Goal: Task Accomplishment & Management: Complete application form

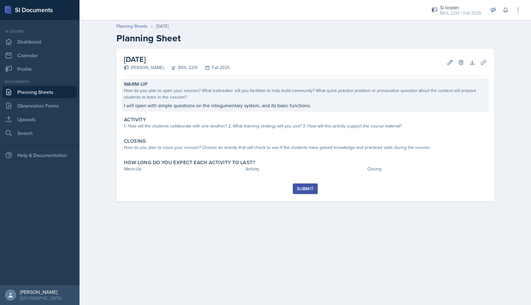
click at [197, 97] on div "How do you plan to open your session? What icebreaker will you facilitate to he…" at bounding box center [305, 93] width 363 height 13
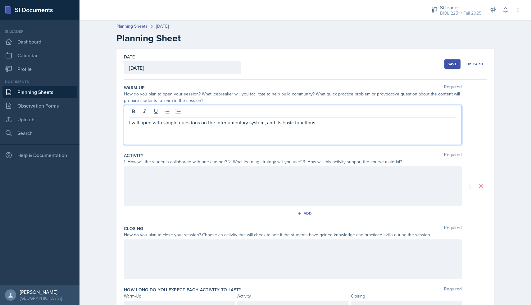
click at [324, 113] on div "I will open with simple questions on the integumentary system, and its basic fu…" at bounding box center [293, 125] width 338 height 40
click at [319, 123] on p "I will open with simple questions on the integumentary system, and its basic fu…" at bounding box center [292, 122] width 327 height 7
click at [237, 179] on div at bounding box center [293, 186] width 338 height 40
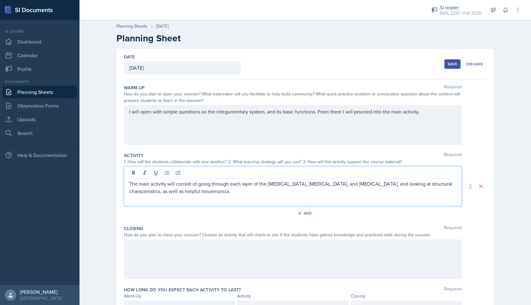
click at [163, 192] on p "The main activity will consist of going through each layer of the epidermis, de…" at bounding box center [292, 187] width 327 height 15
copy p "mnuemonics"
click at [168, 190] on p "The main activity will consist of going through each layer of the epidermis, de…" at bounding box center [292, 187] width 327 height 15
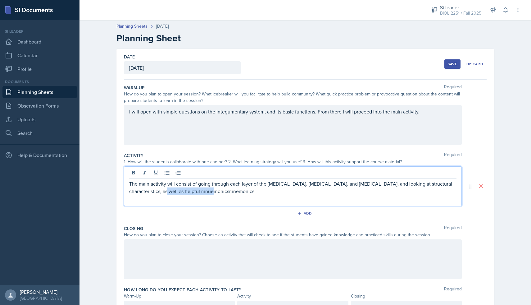
drag, startPoint x: 200, startPoint y: 192, endPoint x: 146, endPoint y: 192, distance: 54.0
click at [146, 192] on p "The main activity will consist of going through each layer of the epidermis, de…" at bounding box center [292, 187] width 327 height 15
click at [178, 249] on div at bounding box center [293, 259] width 338 height 40
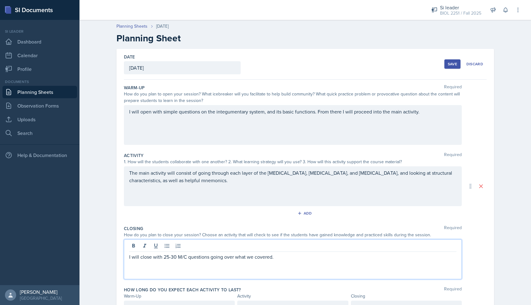
scroll to position [34, 0]
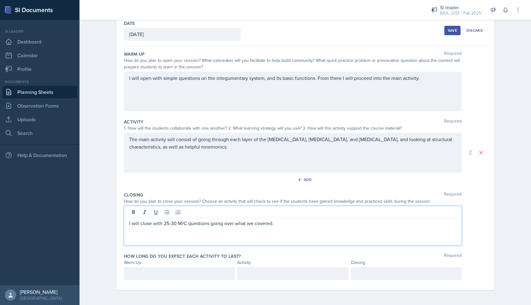
click at [180, 268] on div at bounding box center [179, 273] width 111 height 13
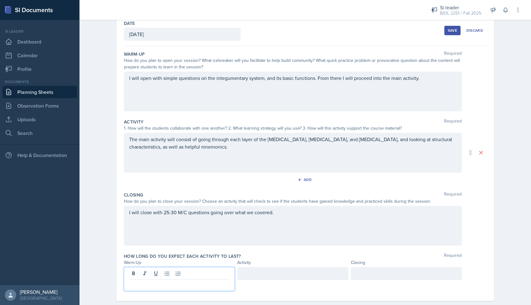
scroll to position [44, 0]
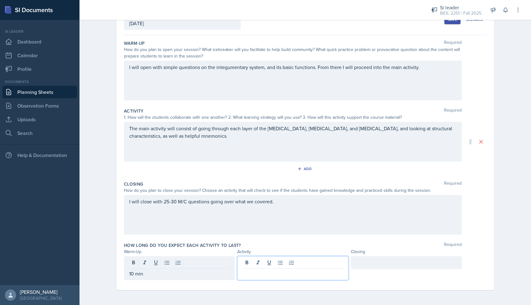
click at [263, 261] on div at bounding box center [292, 268] width 111 height 24
click at [366, 265] on div at bounding box center [406, 262] width 111 height 13
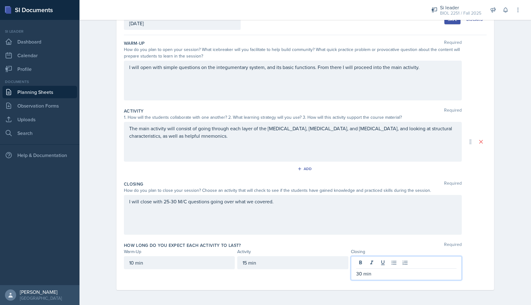
scroll to position [0, 0]
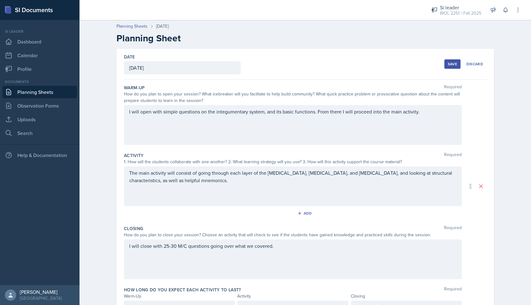
click at [448, 64] on div "Save" at bounding box center [452, 63] width 9 height 5
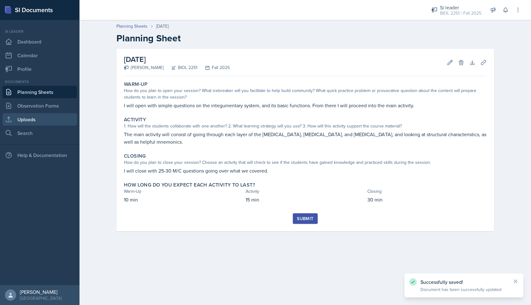
click at [24, 121] on link "Uploads" at bounding box center [39, 119] width 74 height 12
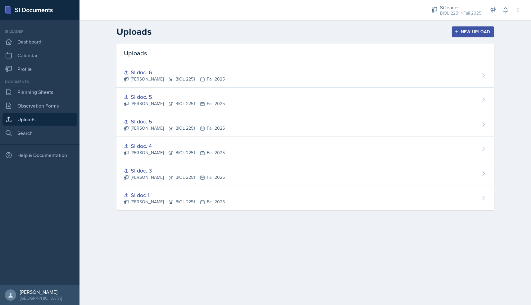
click at [466, 29] on div "New Upload" at bounding box center [473, 31] width 34 height 5
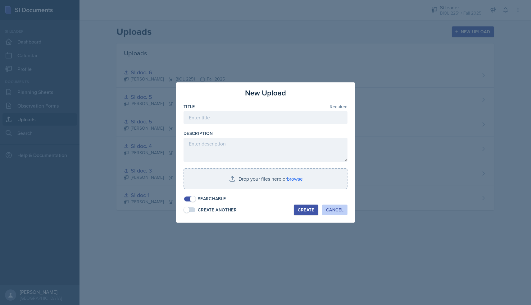
click at [327, 209] on div "Cancel" at bounding box center [334, 209] width 17 height 5
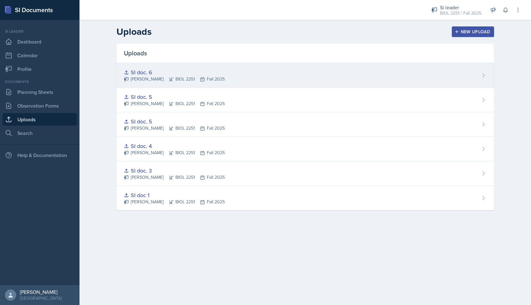
click at [190, 74] on div "SI doc. 6" at bounding box center [174, 72] width 101 height 8
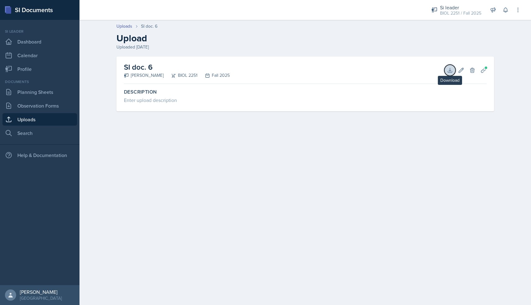
click at [451, 68] on icon at bounding box center [450, 70] width 6 height 6
click at [350, 60] on div "SI doc. 6 Logan Davies BIOL 2251 Fall 2025 Download Edit Delete Planning Sheets" at bounding box center [305, 69] width 363 height 27
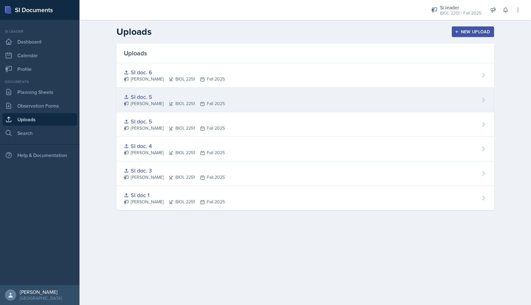
click at [147, 104] on div "Logan Davies BIOL 2251 Fall 2025" at bounding box center [174, 103] width 101 height 7
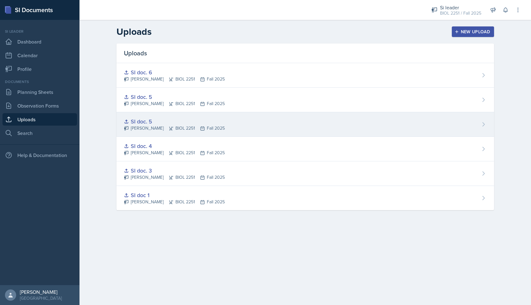
click at [150, 127] on div "Logan Davies BIOL 2251 Fall 2025" at bounding box center [174, 128] width 101 height 7
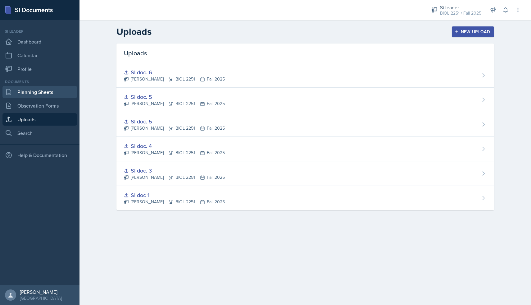
click at [48, 90] on link "Planning Sheets" at bounding box center [39, 92] width 74 height 12
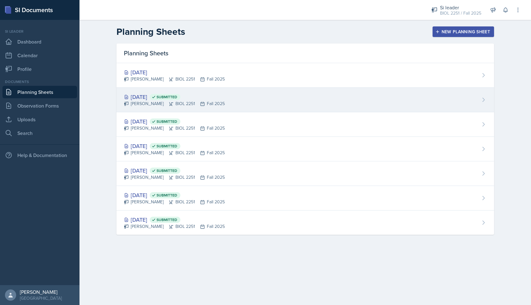
click at [165, 101] on div "Sep 18th, 2025 Submitted" at bounding box center [174, 97] width 101 height 8
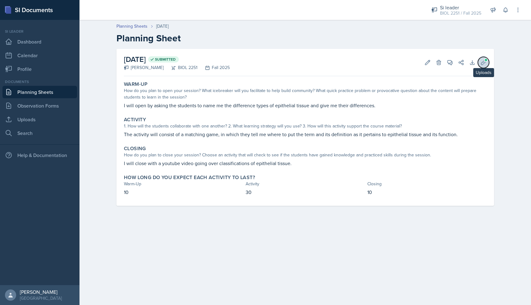
click at [486, 61] on span at bounding box center [486, 60] width 4 height 4
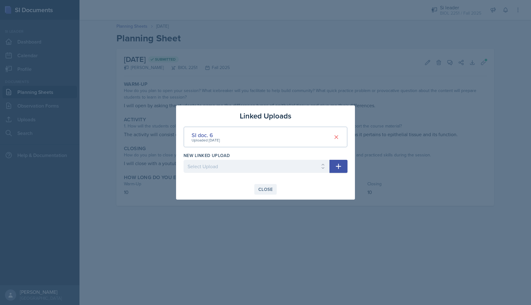
click at [261, 185] on button "Close" at bounding box center [265, 189] width 22 height 11
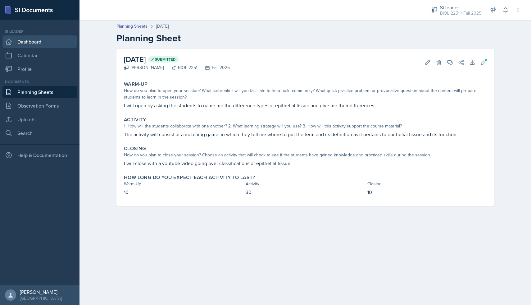
click at [33, 44] on link "Dashboard" at bounding box center [39, 41] width 74 height 12
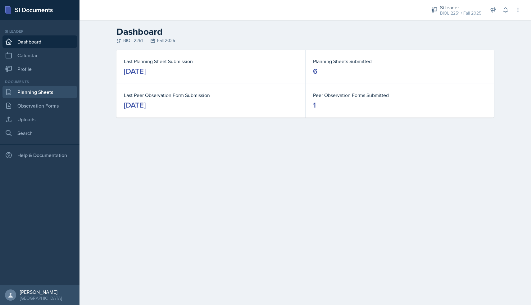
click at [35, 95] on link "Planning Sheets" at bounding box center [39, 92] width 74 height 12
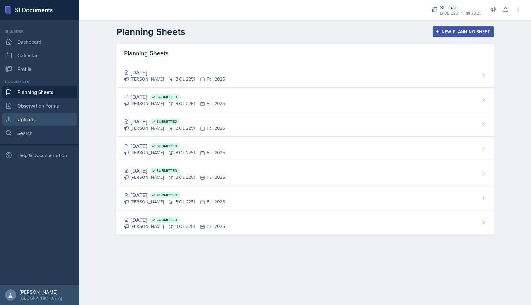
click at [31, 122] on link "Uploads" at bounding box center [39, 119] width 74 height 12
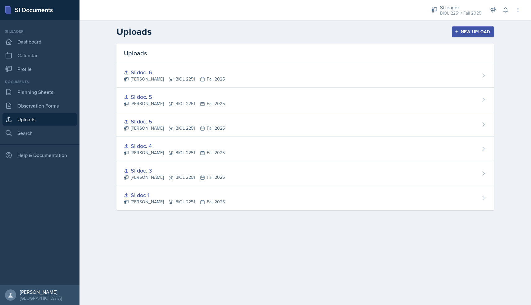
click at [477, 29] on div "New Upload" at bounding box center [473, 31] width 34 height 5
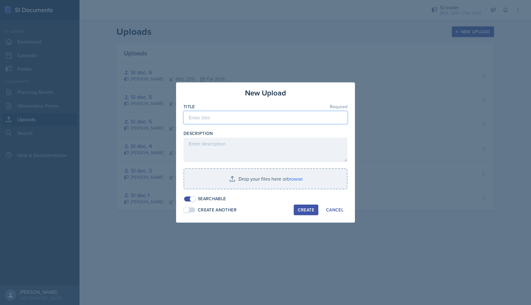
click at [220, 120] on input at bounding box center [265, 117] width 164 height 13
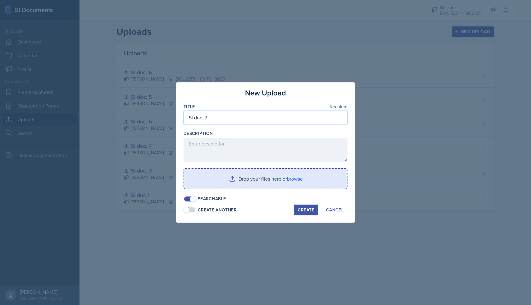
type input "SI doc. 7"
click at [233, 175] on input "file" at bounding box center [265, 179] width 163 height 20
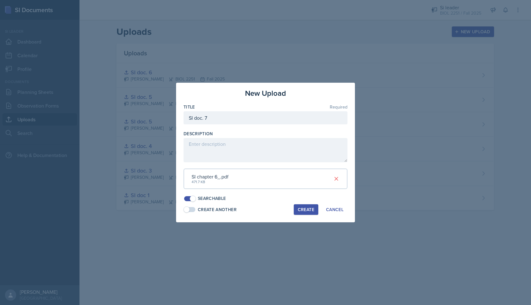
click at [310, 209] on div "Create" at bounding box center [306, 209] width 16 height 5
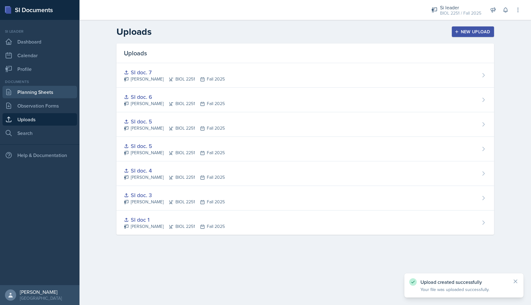
click at [35, 94] on link "Planning Sheets" at bounding box center [39, 92] width 74 height 12
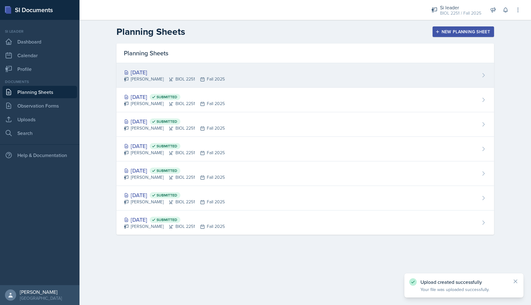
click at [215, 79] on div "Logan Davies BIOL 2251 Fall 2025" at bounding box center [174, 79] width 101 height 7
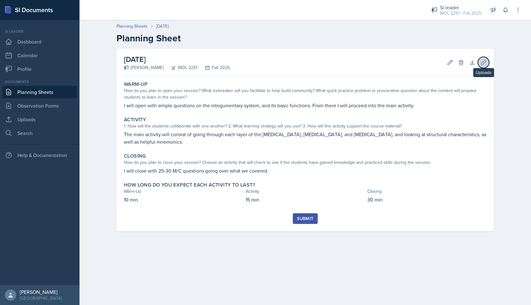
click at [481, 65] on icon at bounding box center [483, 62] width 6 height 6
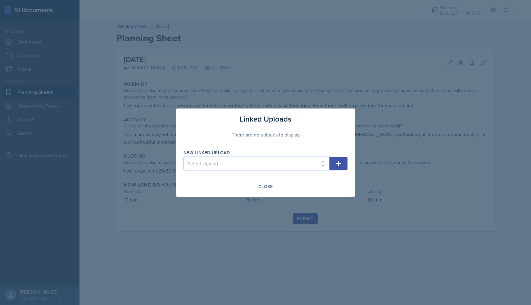
click at [273, 169] on select "Select Upload SI doc 1 SI doc. 3 SI doc. 4 SI doc. 5 SI doc. 5 SI doc. 6 SI doc…" at bounding box center [256, 163] width 146 height 13
select select "7793e06d-02f9-4d71-8879-5ba253c57c16"
click at [183, 157] on select "Select Upload SI doc 1 SI doc. 3 SI doc. 4 SI doc. 5 SI doc. 5 SI doc. 6 SI doc…" at bounding box center [256, 163] width 146 height 13
click at [341, 160] on icon "button" at bounding box center [338, 163] width 7 height 7
select select
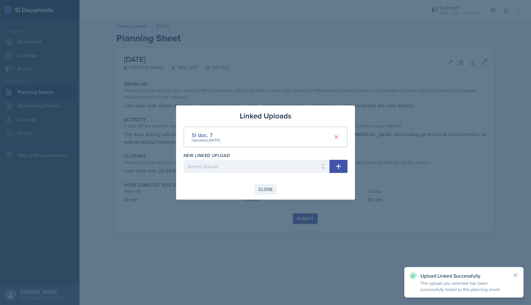
click at [263, 188] on div "Close" at bounding box center [265, 189] width 14 height 5
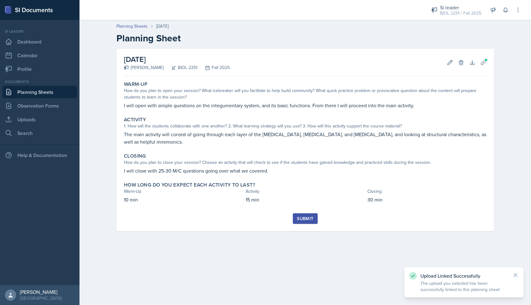
click at [304, 212] on div "Warm-Up How do you plan to open your session? What icebreaker will you facilita…" at bounding box center [305, 146] width 363 height 134
click at [304, 219] on div "Submit" at bounding box center [305, 218] width 16 height 5
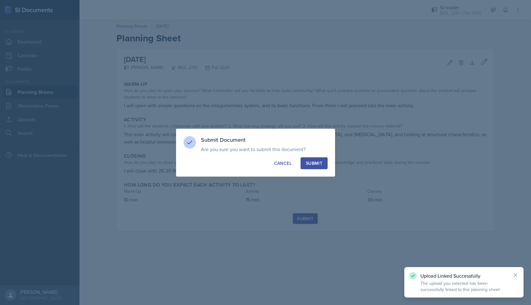
click at [313, 165] on div "Submit" at bounding box center [314, 163] width 16 height 6
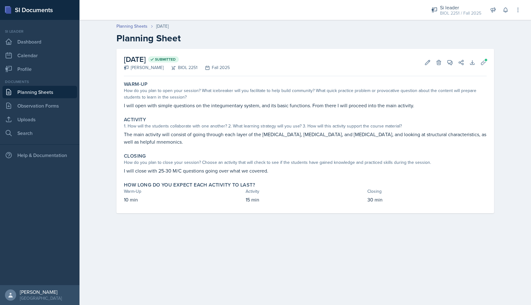
click at [33, 93] on link "Planning Sheets" at bounding box center [39, 92] width 74 height 12
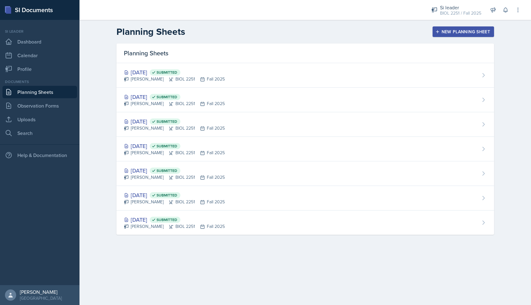
click at [450, 31] on div "New Planning Sheet" at bounding box center [462, 31] width 53 height 5
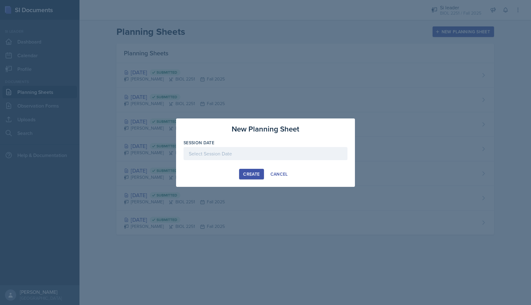
click at [239, 149] on div at bounding box center [265, 153] width 164 height 13
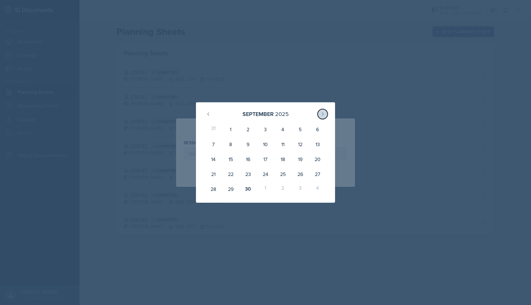
click at [320, 111] on button at bounding box center [323, 114] width 10 height 10
click at [278, 129] on div "2" at bounding box center [282, 129] width 17 height 15
type input "October 2nd, 2025"
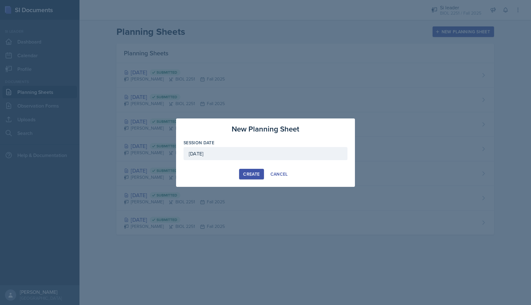
click at [242, 177] on button "Create" at bounding box center [251, 174] width 25 height 11
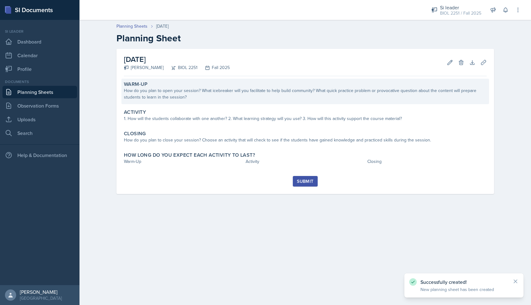
click at [212, 102] on div "Warm-Up How do you plan to open your session? What icebreaker will you facilita…" at bounding box center [305, 91] width 368 height 25
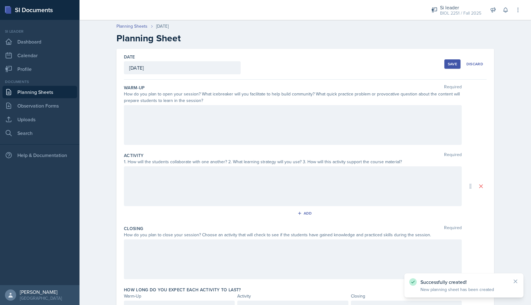
click at [202, 118] on div at bounding box center [293, 125] width 338 height 40
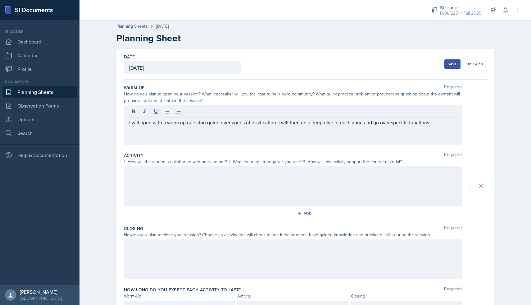
click at [134, 182] on div at bounding box center [293, 186] width 338 height 40
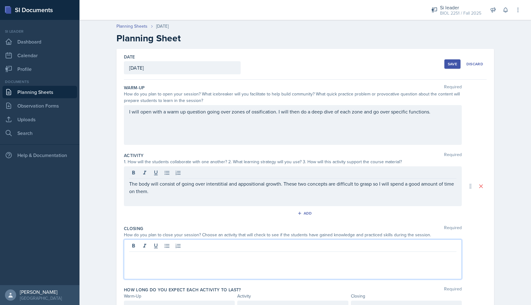
click at [192, 244] on div at bounding box center [293, 259] width 338 height 40
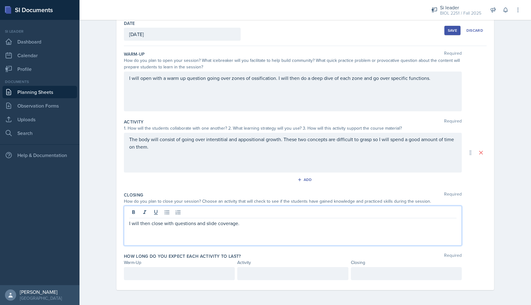
click at [143, 274] on p at bounding box center [179, 272] width 100 height 7
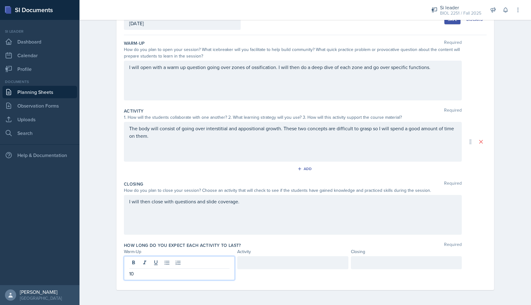
click at [252, 261] on div at bounding box center [292, 262] width 111 height 13
click at [362, 258] on div at bounding box center [406, 262] width 111 height 13
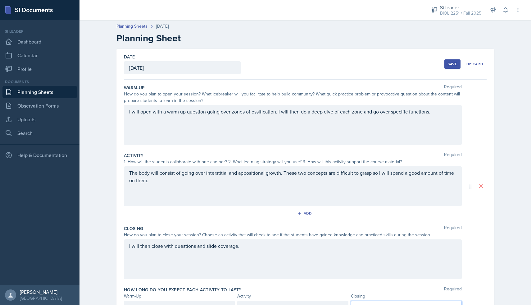
click at [452, 60] on button "Save" at bounding box center [452, 63] width 16 height 9
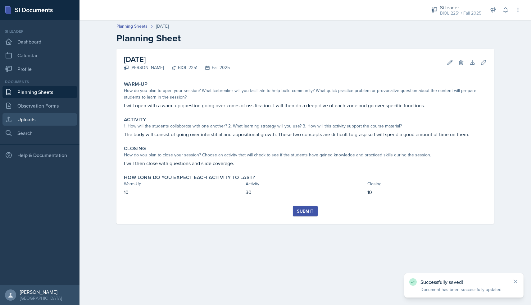
click at [23, 119] on link "Uploads" at bounding box center [39, 119] width 74 height 12
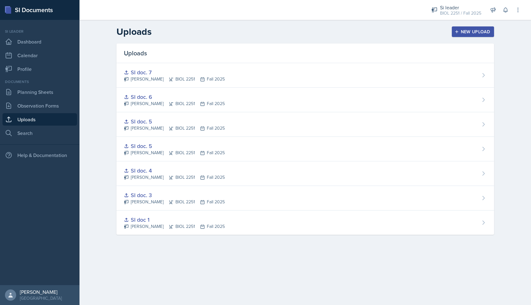
click at [460, 36] on button "New Upload" at bounding box center [473, 31] width 43 height 11
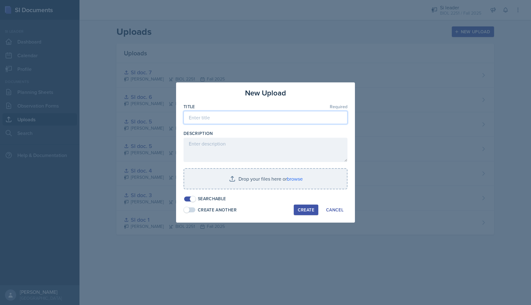
click at [250, 122] on input at bounding box center [265, 117] width 164 height 13
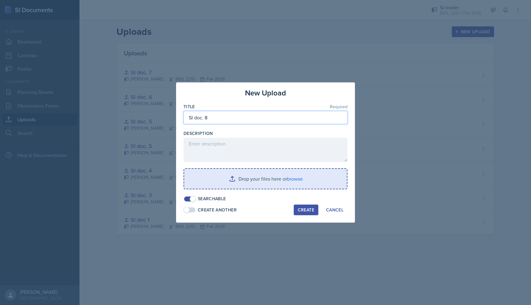
type input "SI doc. 8"
click at [226, 175] on input "file" at bounding box center [265, 179] width 163 height 20
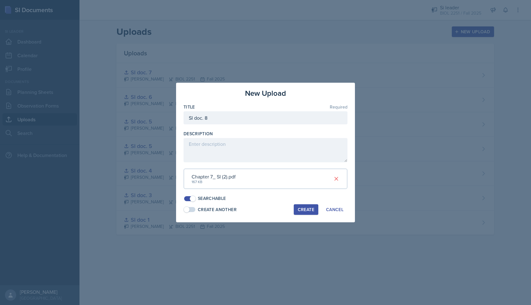
click at [304, 208] on div "Create" at bounding box center [306, 209] width 16 height 5
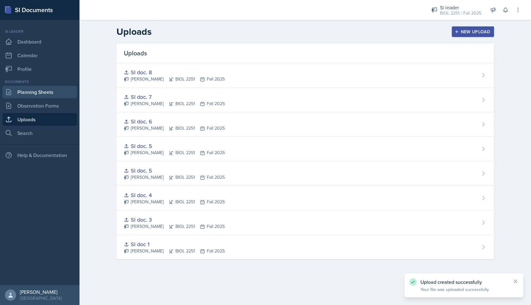
click at [41, 95] on link "Planning Sheets" at bounding box center [39, 92] width 74 height 12
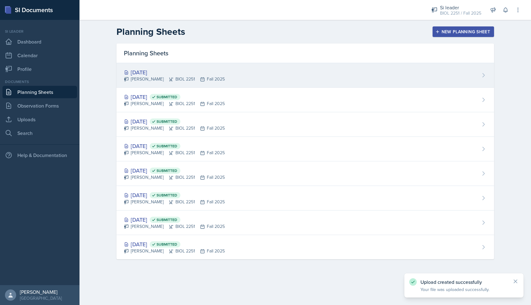
click at [238, 80] on div "Oct 2nd, 2025 Logan Davies BIOL 2251 Fall 2025" at bounding box center [304, 75] width 377 height 25
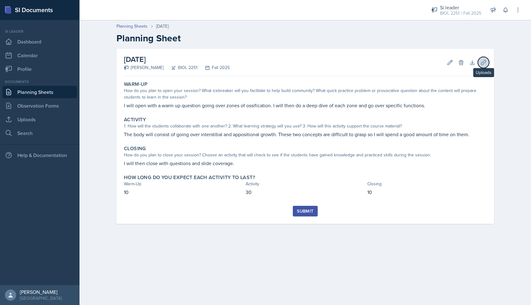
click at [482, 63] on icon at bounding box center [483, 62] width 6 height 6
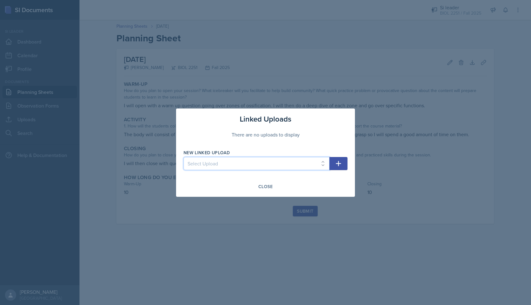
click at [252, 161] on select "Select Upload SI doc 1 SI doc. 3 SI doc. 4 SI doc. 5 SI doc. 5 SI doc. 6 SI doc…" at bounding box center [256, 163] width 146 height 13
select select "e522b947-fe93-427c-9f2e-f97700e8226a"
click at [183, 157] on select "Select Upload SI doc 1 SI doc. 3 SI doc. 4 SI doc. 5 SI doc. 5 SI doc. 6 SI doc…" at bounding box center [256, 163] width 146 height 13
click at [333, 167] on button "button" at bounding box center [338, 163] width 18 height 13
select select
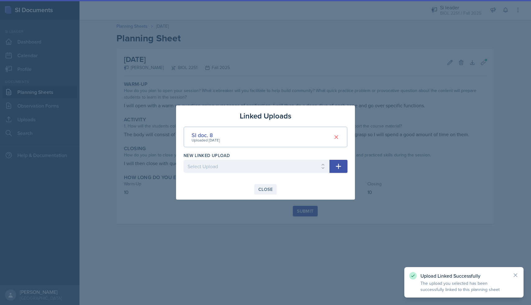
click at [264, 188] on div "Close" at bounding box center [265, 189] width 14 height 5
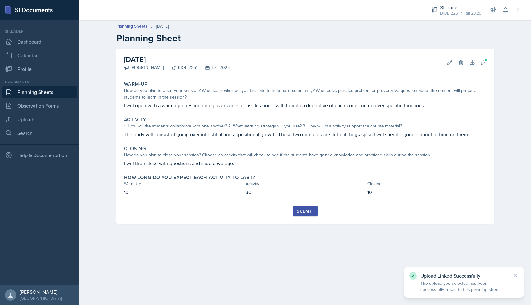
click at [301, 209] on div "Submit" at bounding box center [305, 210] width 16 height 5
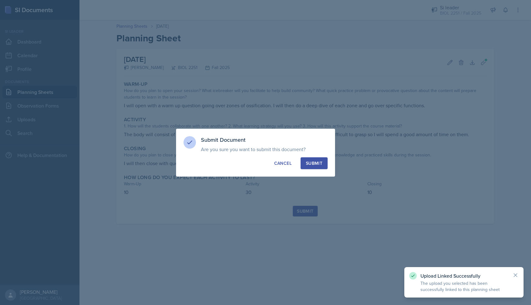
click at [320, 163] on div "Submit" at bounding box center [314, 163] width 16 height 6
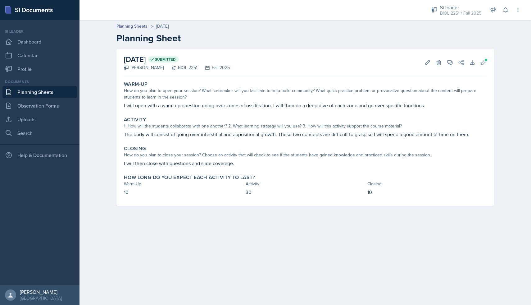
click at [37, 94] on link "Planning Sheets" at bounding box center [39, 92] width 74 height 12
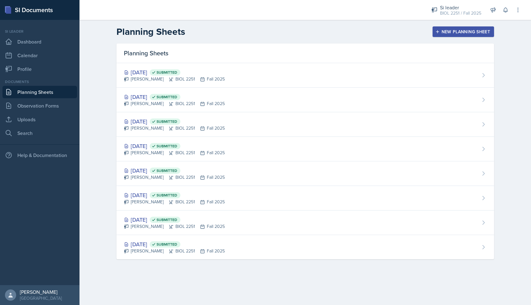
click at [444, 36] on button "New Planning Sheet" at bounding box center [462, 31] width 61 height 11
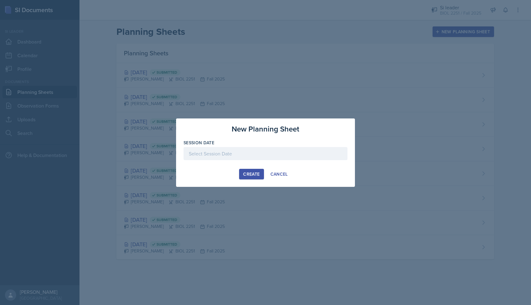
click at [262, 156] on div at bounding box center [265, 153] width 164 height 13
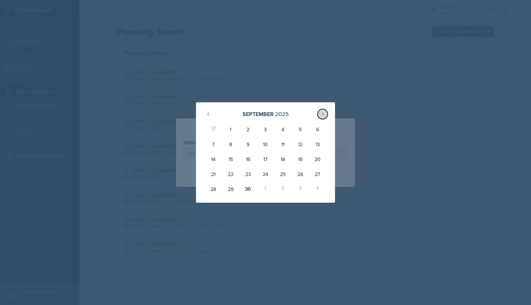
click at [320, 113] on icon at bounding box center [322, 113] width 5 height 5
click at [304, 130] on div "3" at bounding box center [299, 129] width 17 height 15
type input "October 3rd, 2025"
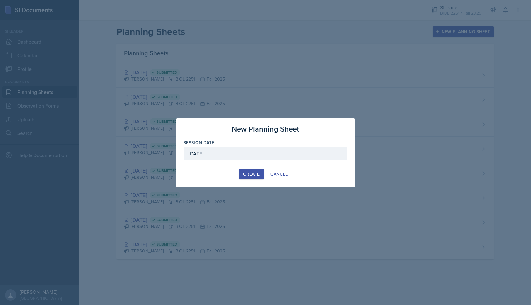
click at [254, 174] on div "Create" at bounding box center [251, 173] width 16 height 5
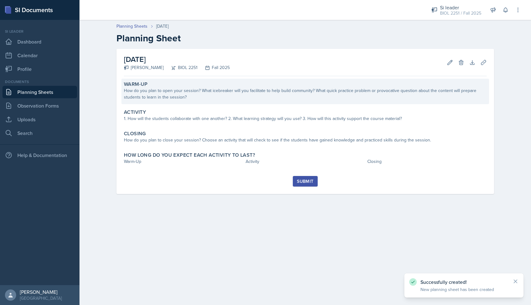
click at [197, 94] on div "How do you plan to open your session? What icebreaker will you facilitate to he…" at bounding box center [305, 93] width 363 height 13
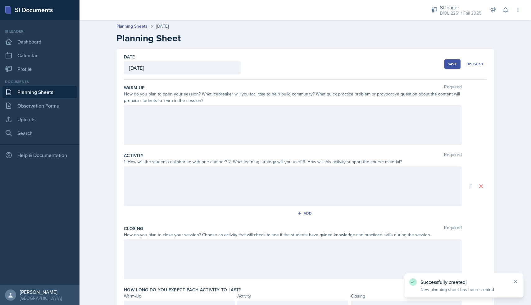
click at [166, 117] on div at bounding box center [293, 125] width 338 height 40
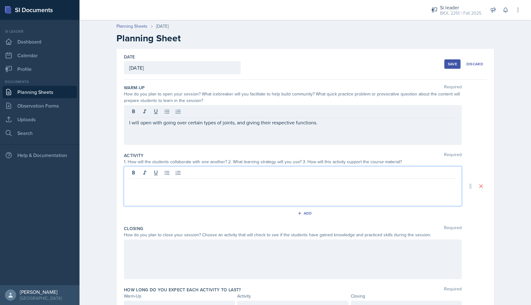
click at [194, 174] on div at bounding box center [293, 186] width 338 height 40
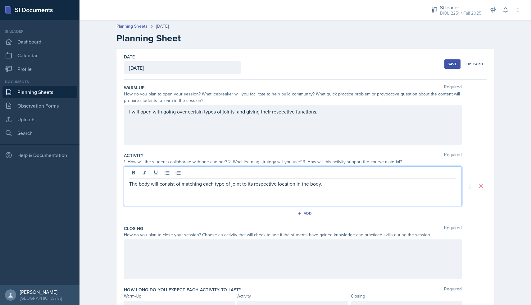
click at [198, 248] on div at bounding box center [293, 259] width 338 height 40
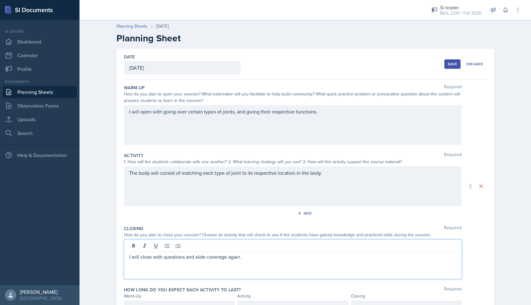
click at [332, 179] on div "The body will consist of matching each type of joint to its respective location…" at bounding box center [293, 186] width 338 height 40
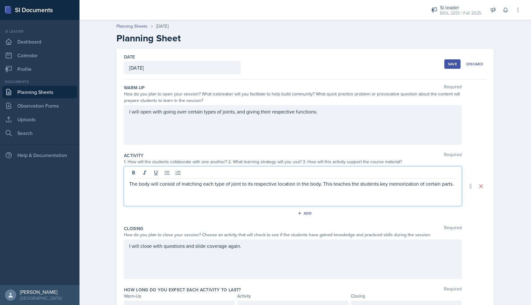
scroll to position [34, 0]
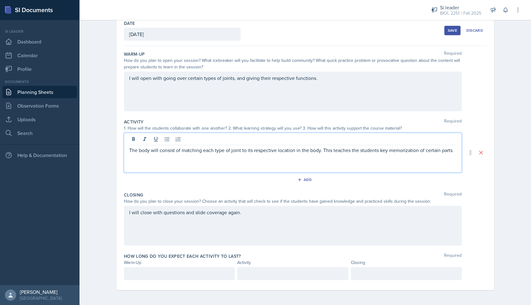
click at [168, 268] on div at bounding box center [179, 273] width 111 height 13
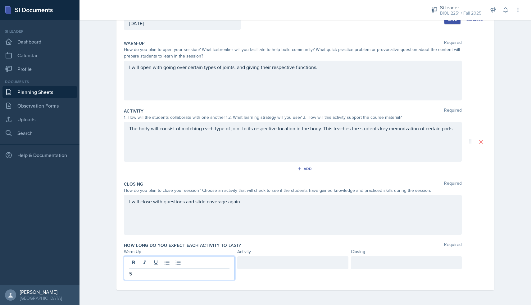
click at [256, 264] on div at bounding box center [292, 262] width 111 height 13
click at [164, 264] on div "5" at bounding box center [179, 262] width 111 height 13
click at [247, 266] on div at bounding box center [292, 262] width 111 height 13
click at [354, 264] on div at bounding box center [406, 262] width 111 height 13
click at [450, 20] on div "Si leader BIOL 2251 / Fall 2025 Si leader BIOL 2251 / Fall 2025 Si leader BIOL …" at bounding box center [471, 10] width 98 height 20
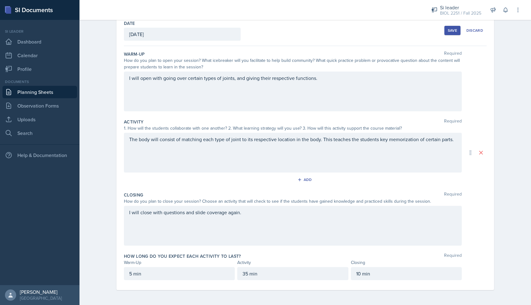
scroll to position [34, 0]
click at [448, 34] on button "Save" at bounding box center [452, 30] width 16 height 9
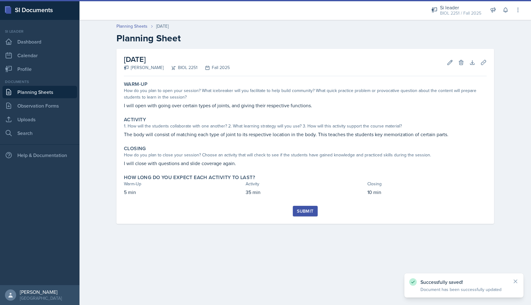
scroll to position [0, 0]
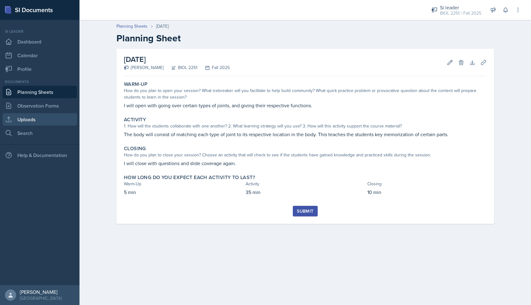
click at [32, 116] on link "Uploads" at bounding box center [39, 119] width 74 height 12
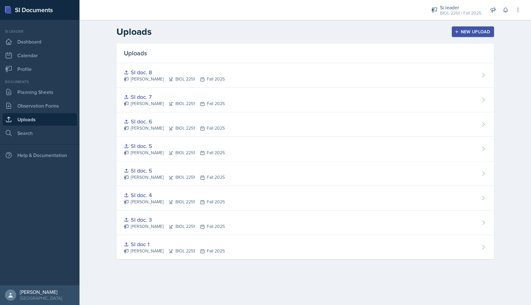
click at [476, 33] on div "New Upload" at bounding box center [473, 31] width 34 height 5
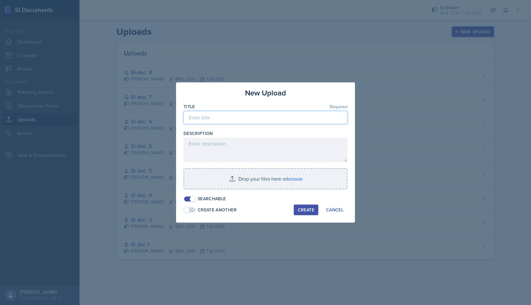
click at [223, 117] on input at bounding box center [265, 117] width 164 height 13
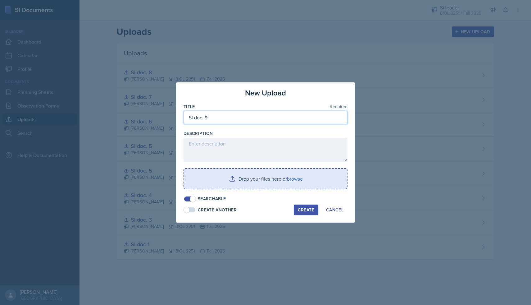
type input "SI doc. 9"
click at [257, 179] on input "file" at bounding box center [265, 179] width 163 height 20
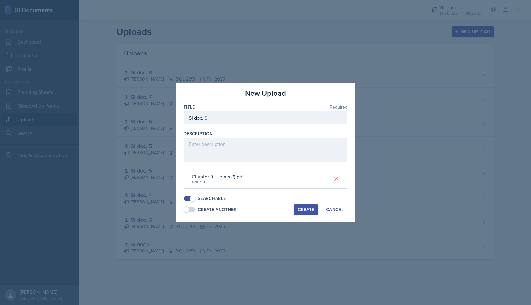
click at [300, 207] on div "Create" at bounding box center [306, 209] width 16 height 5
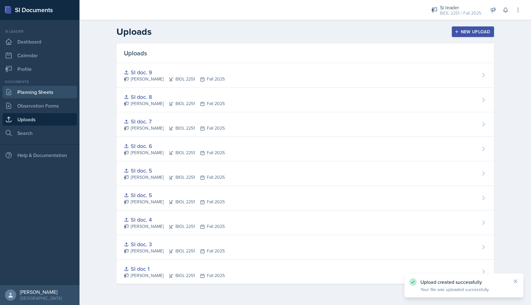
click at [50, 93] on link "Planning Sheets" at bounding box center [39, 92] width 74 height 12
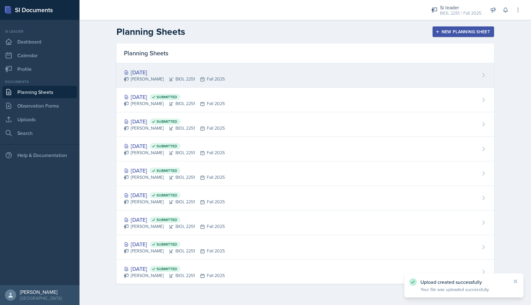
click at [286, 80] on div "Oct 3rd, 2025 Logan Davies BIOL 2251 Fall 2025" at bounding box center [304, 75] width 377 height 25
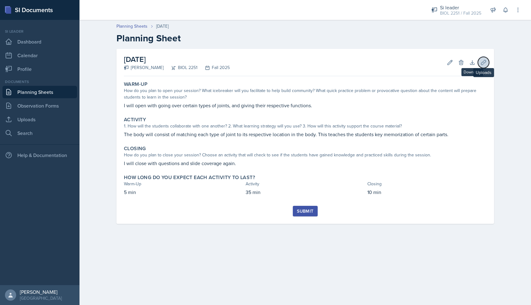
click at [480, 62] on button "Uploads" at bounding box center [483, 62] width 11 height 11
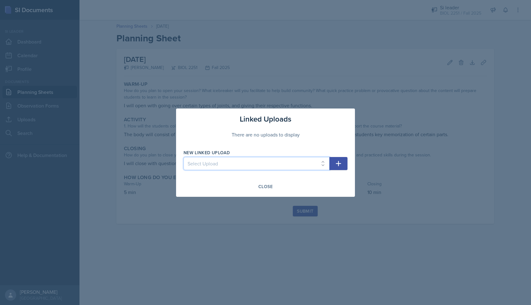
click at [243, 163] on select "Select Upload SI doc 1 SI doc. 3 SI doc. 4 SI doc. 5 SI doc. 5 SI doc. 6 SI doc…" at bounding box center [256, 163] width 146 height 13
select select "83fc85d7-3083-416a-a5c1-901b84d27467"
click at [183, 157] on select "Select Upload SI doc 1 SI doc. 3 SI doc. 4 SI doc. 5 SI doc. 5 SI doc. 6 SI doc…" at bounding box center [256, 163] width 146 height 13
click at [344, 165] on button "button" at bounding box center [338, 163] width 18 height 13
select select
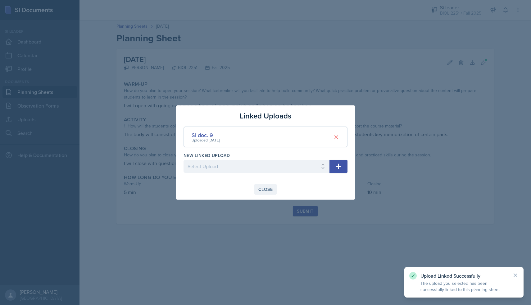
click at [271, 185] on button "Close" at bounding box center [265, 189] width 22 height 11
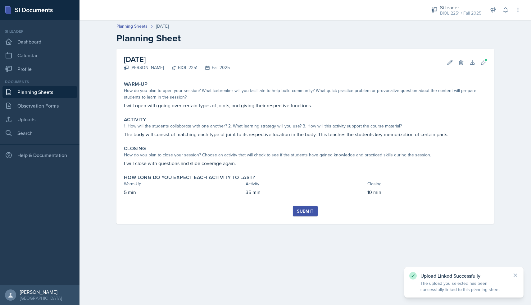
click at [299, 206] on button "Submit" at bounding box center [305, 210] width 25 height 11
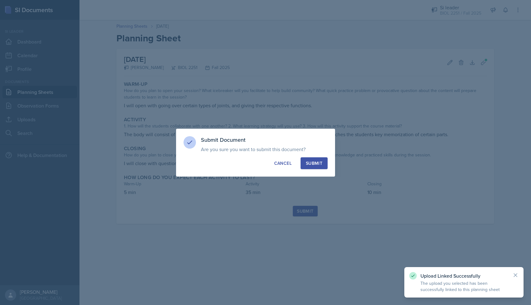
click at [316, 163] on div "Submit" at bounding box center [314, 163] width 16 height 6
